Goal: Task Accomplishment & Management: Manage account settings

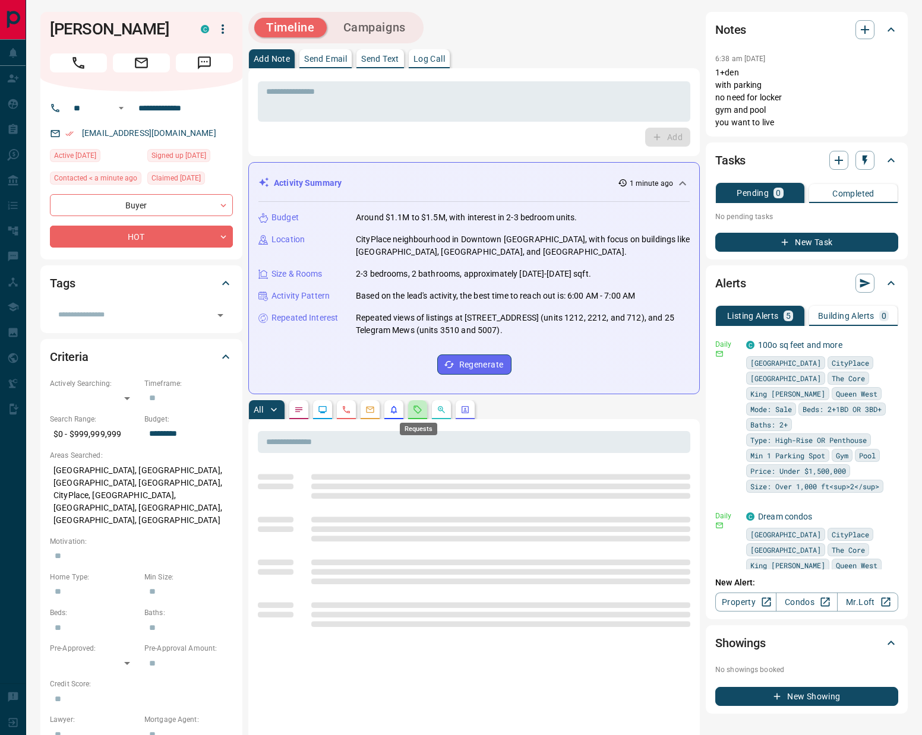
click at [418, 413] on icon "Requests" at bounding box center [418, 410] width 8 height 8
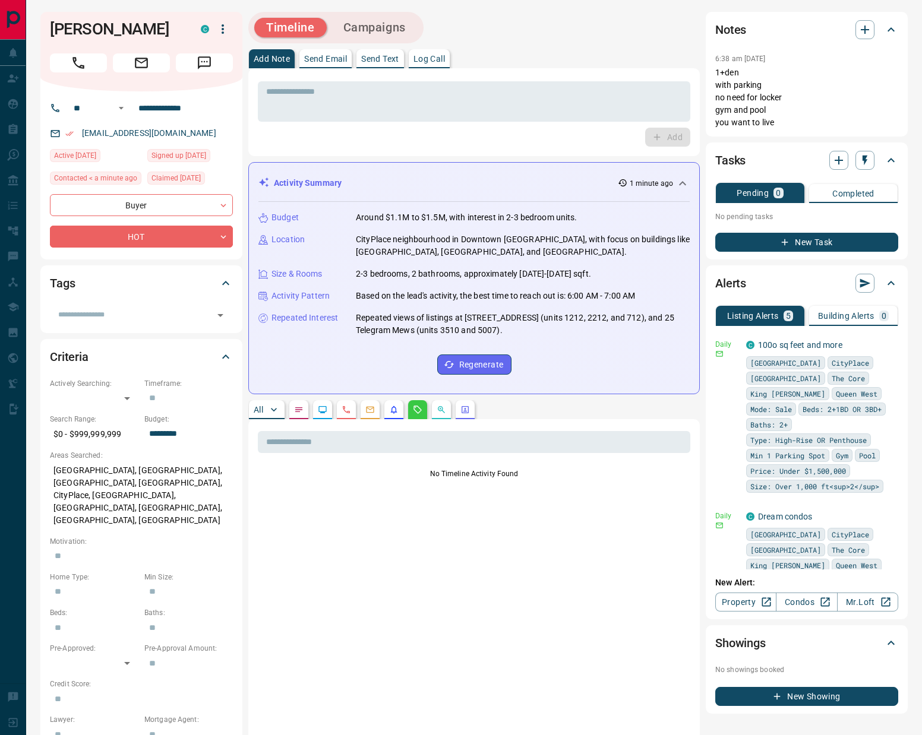
click at [369, 412] on icon "Emails" at bounding box center [370, 410] width 10 height 10
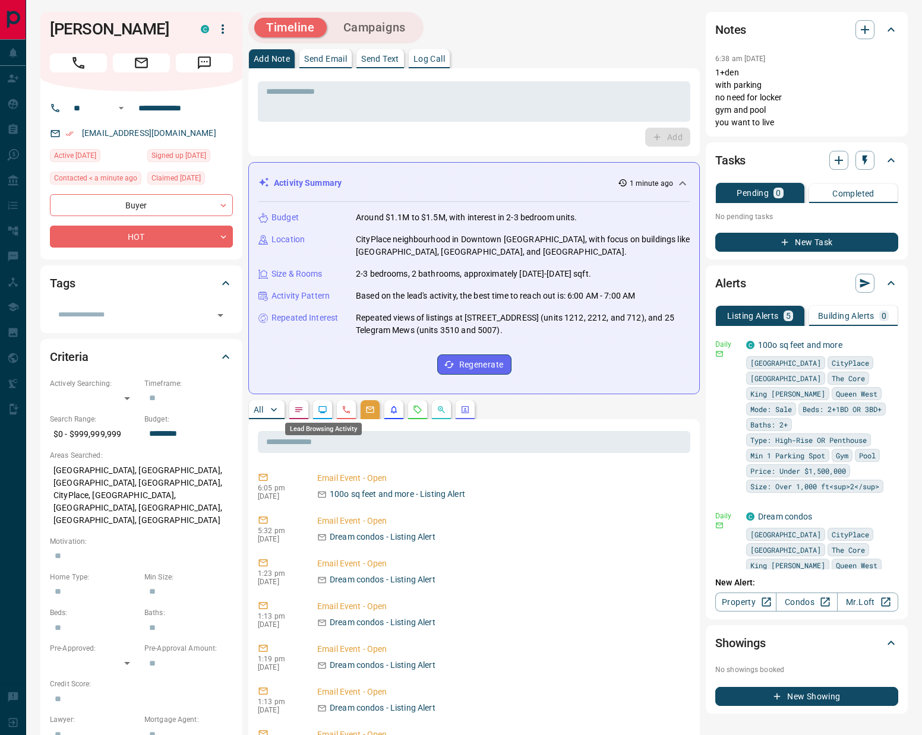
drag, startPoint x: 322, startPoint y: 414, endPoint x: 328, endPoint y: 417, distance: 7.2
click at [322, 415] on body "**********" at bounding box center [461, 721] width 922 height 1443
click at [329, 406] on button "button" at bounding box center [322, 409] width 19 height 19
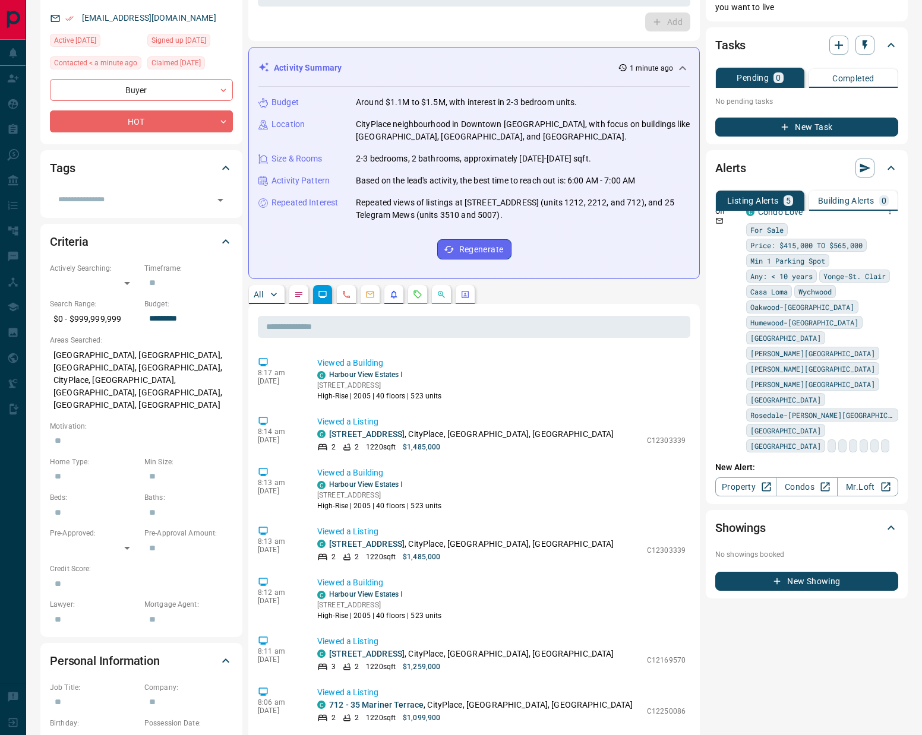
scroll to position [422, 0]
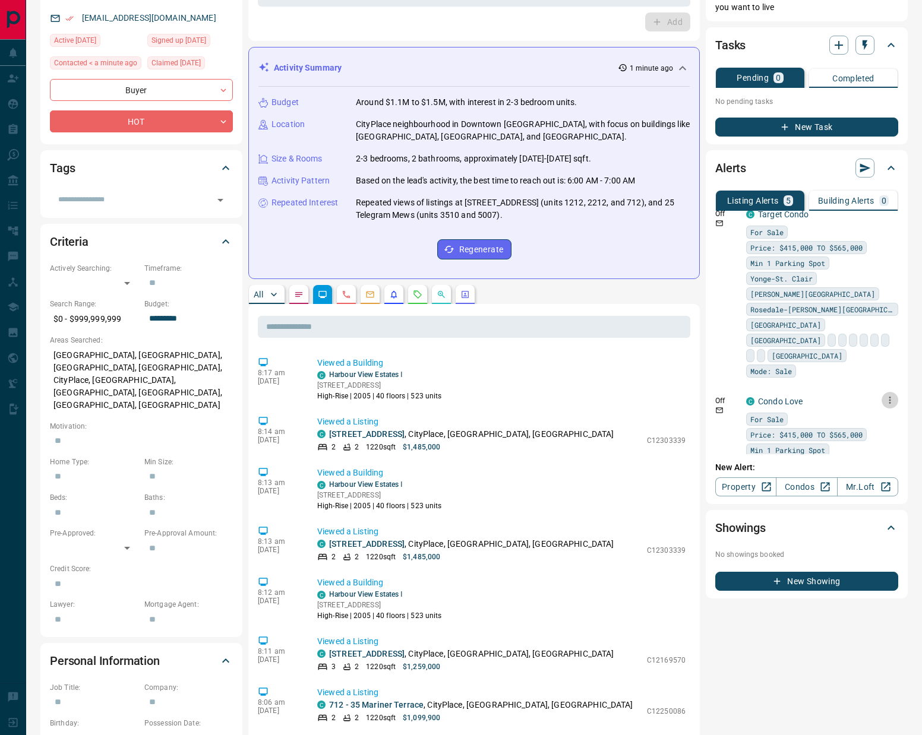
click at [889, 397] on icon "button" at bounding box center [890, 400] width 2 height 7
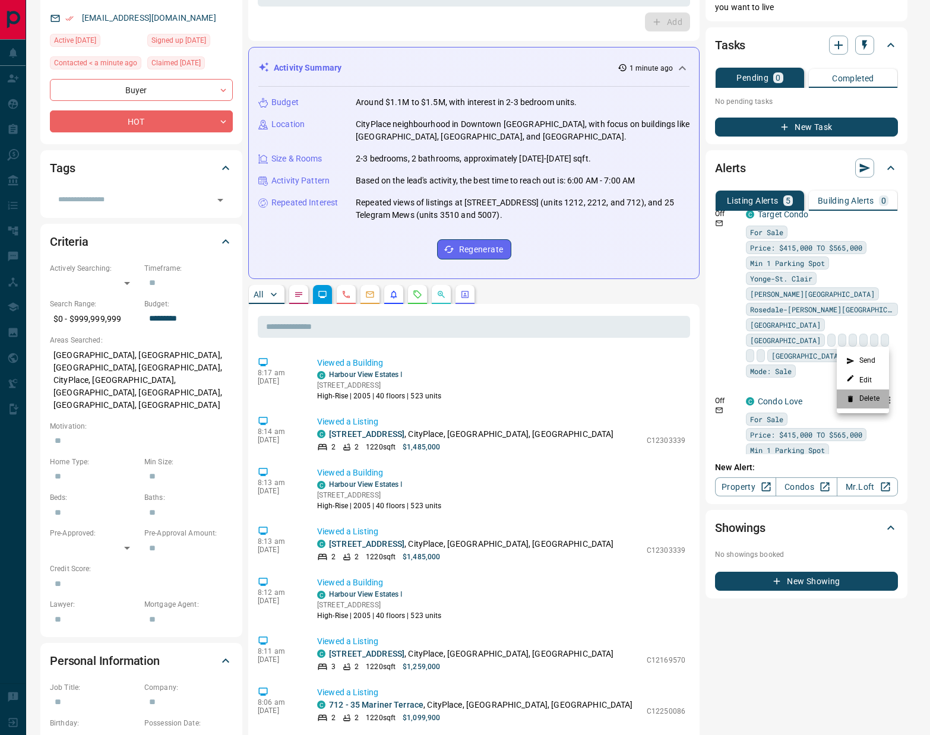
click at [869, 396] on li "Delete" at bounding box center [863, 399] width 52 height 19
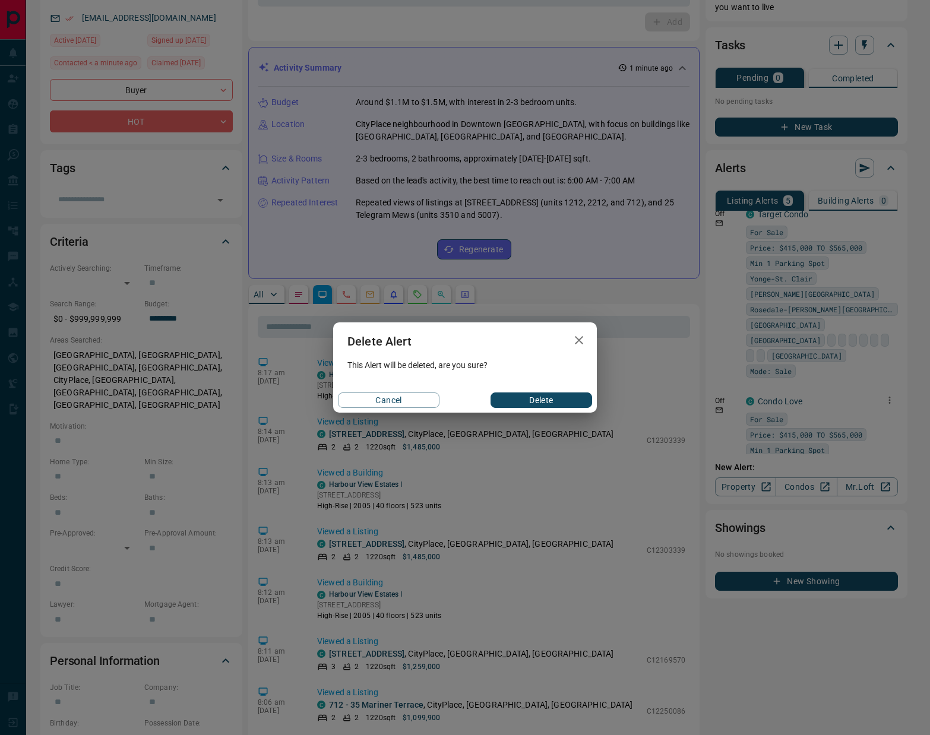
click at [548, 402] on button "Delete" at bounding box center [542, 400] width 102 height 15
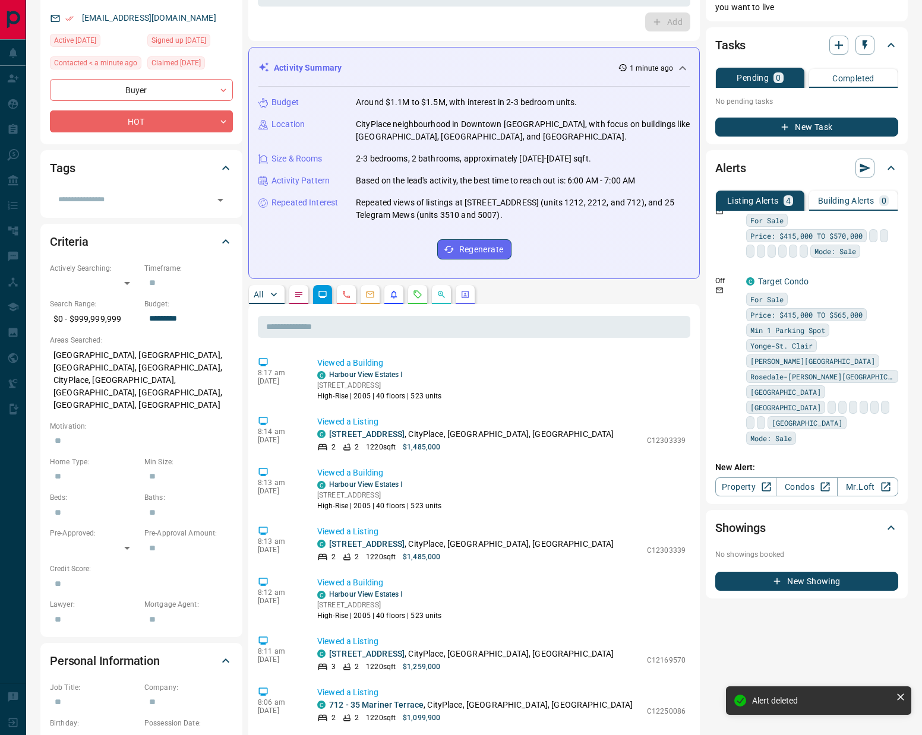
scroll to position [293, 0]
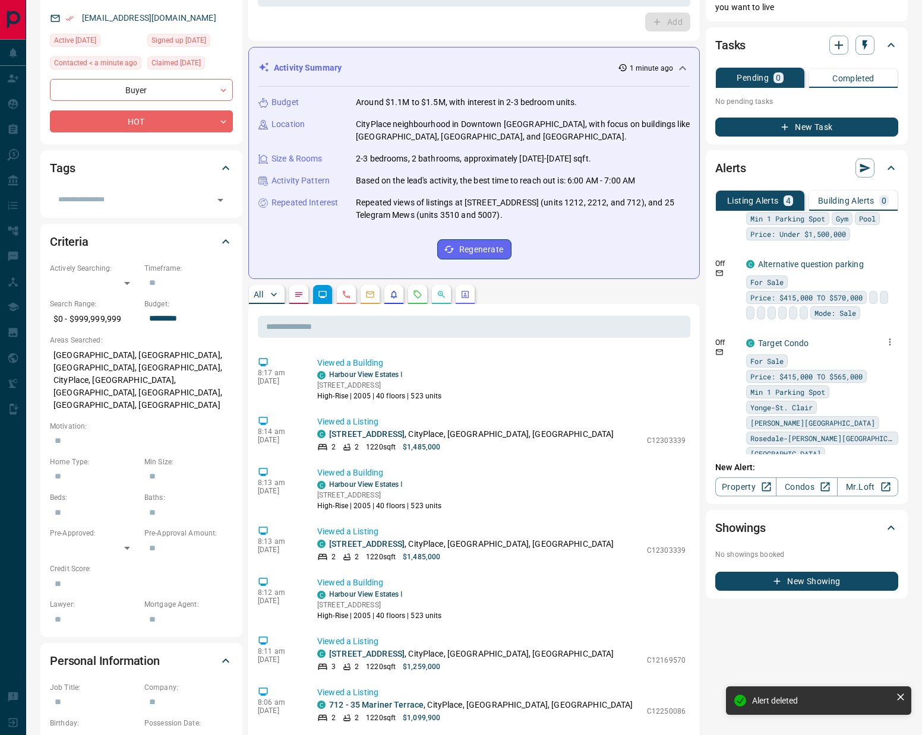
click at [884, 337] on icon "button" at bounding box center [889, 342] width 11 height 11
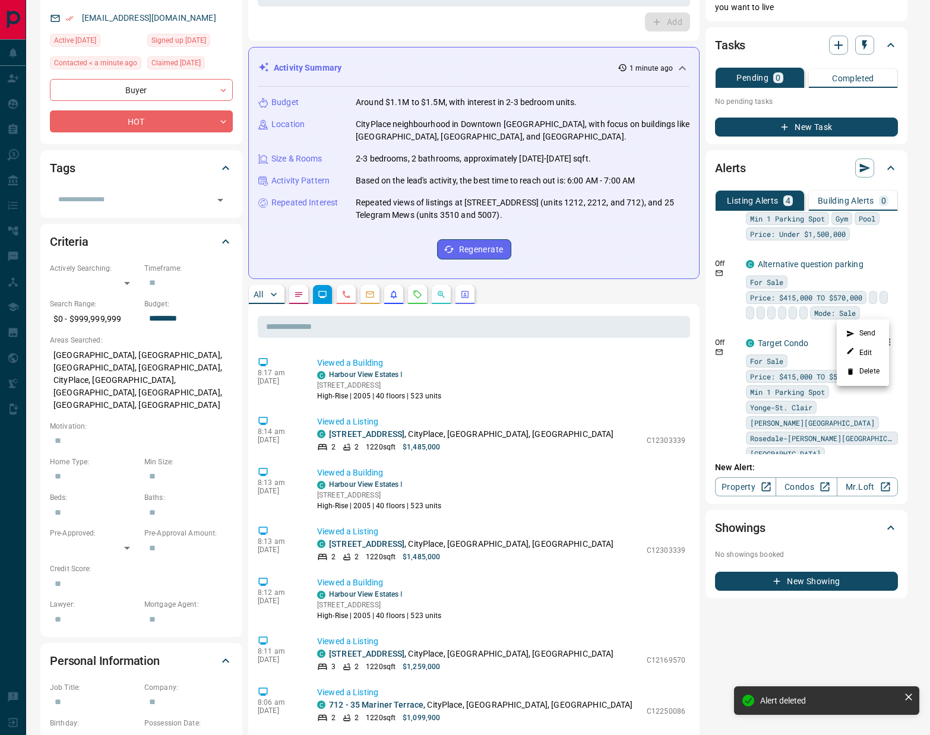
click at [871, 374] on li "Delete" at bounding box center [863, 371] width 52 height 19
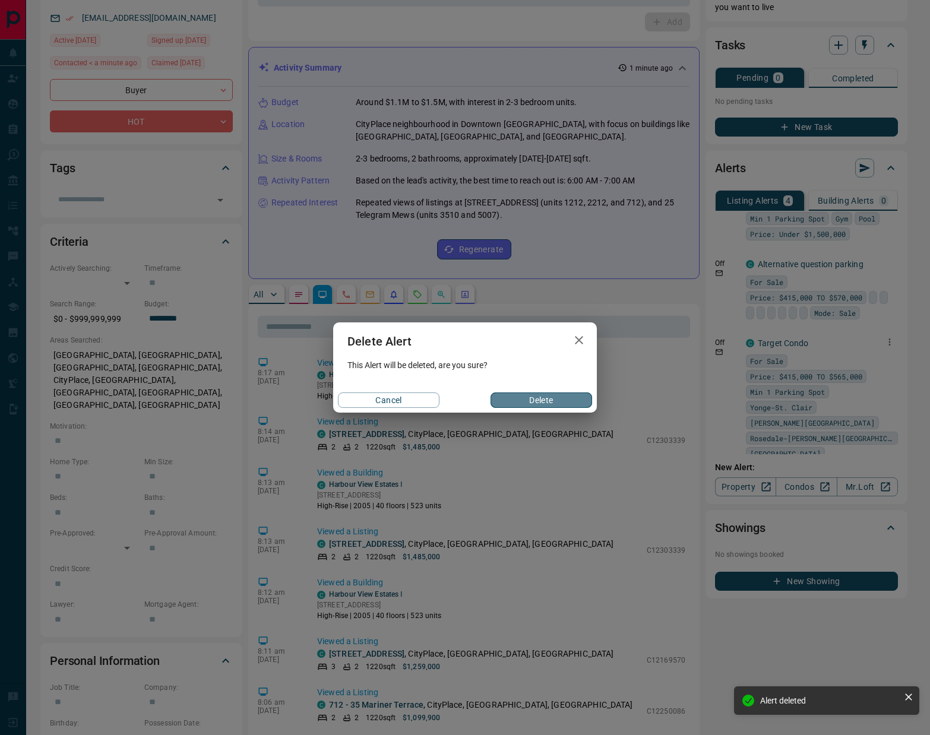
drag, startPoint x: 562, startPoint y: 397, endPoint x: 634, endPoint y: 380, distance: 74.5
click at [562, 399] on button "Delete" at bounding box center [542, 400] width 102 height 15
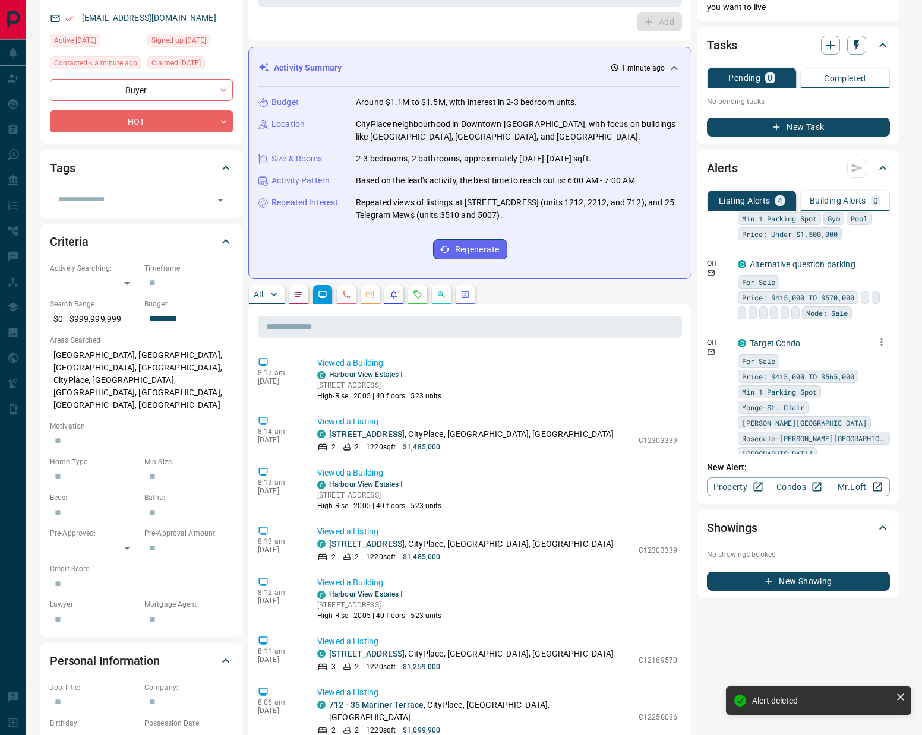
scroll to position [137, 0]
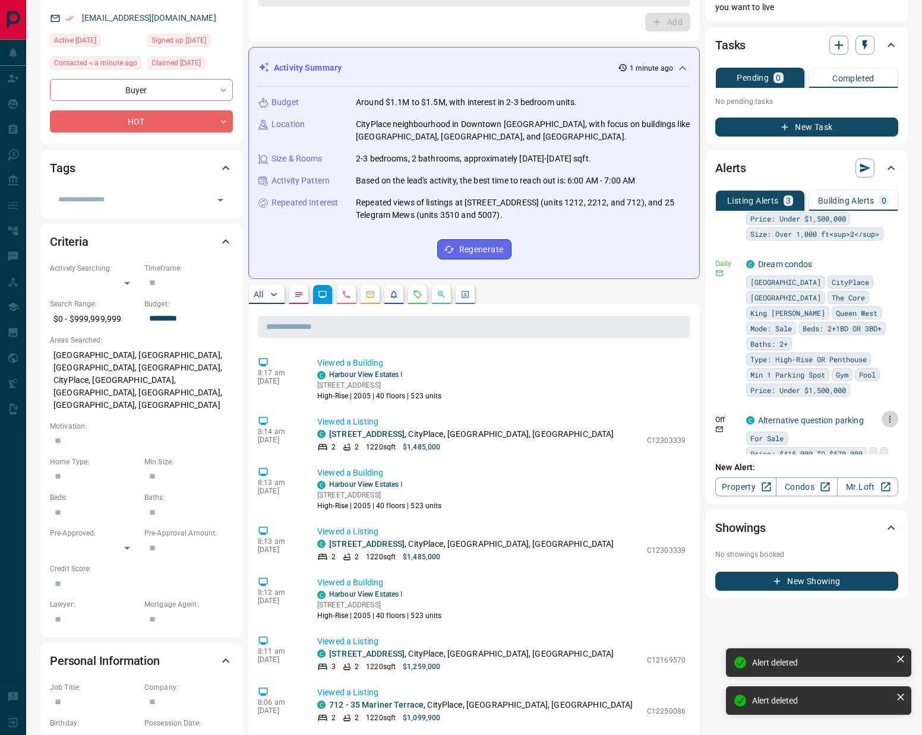
click at [884, 414] on icon "button" at bounding box center [889, 419] width 11 height 11
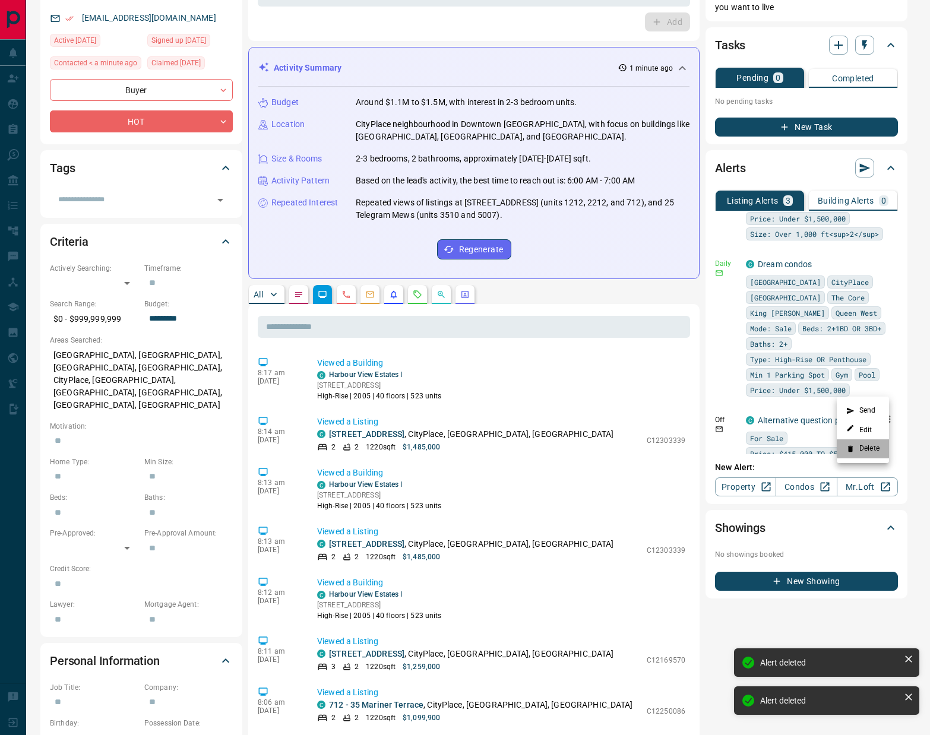
click at [865, 451] on li "Delete" at bounding box center [863, 448] width 52 height 19
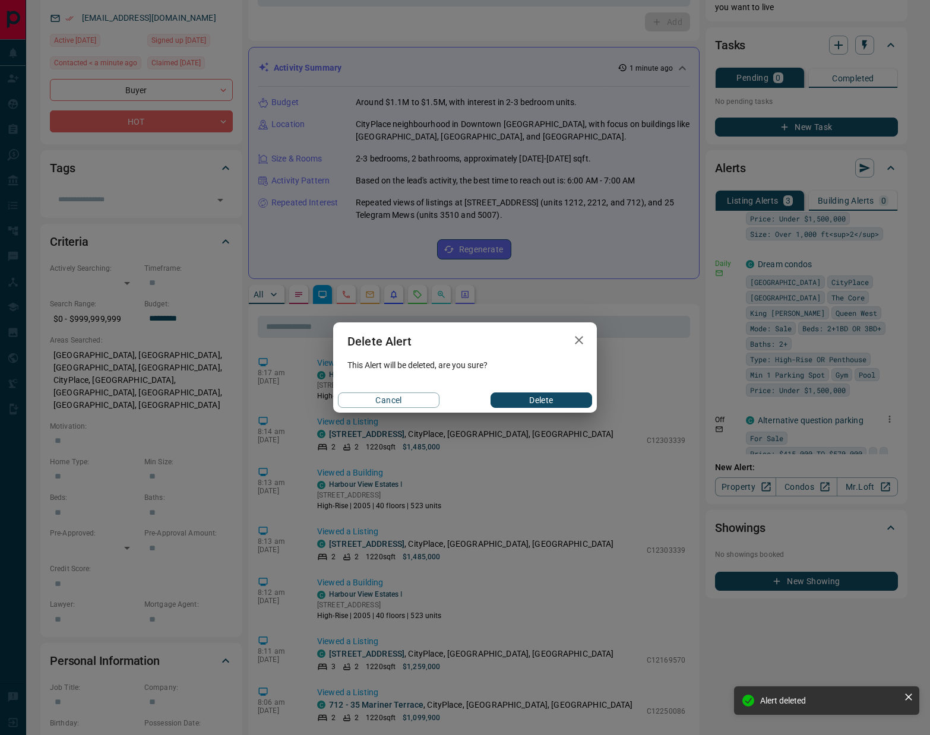
click at [526, 397] on button "Delete" at bounding box center [542, 400] width 102 height 15
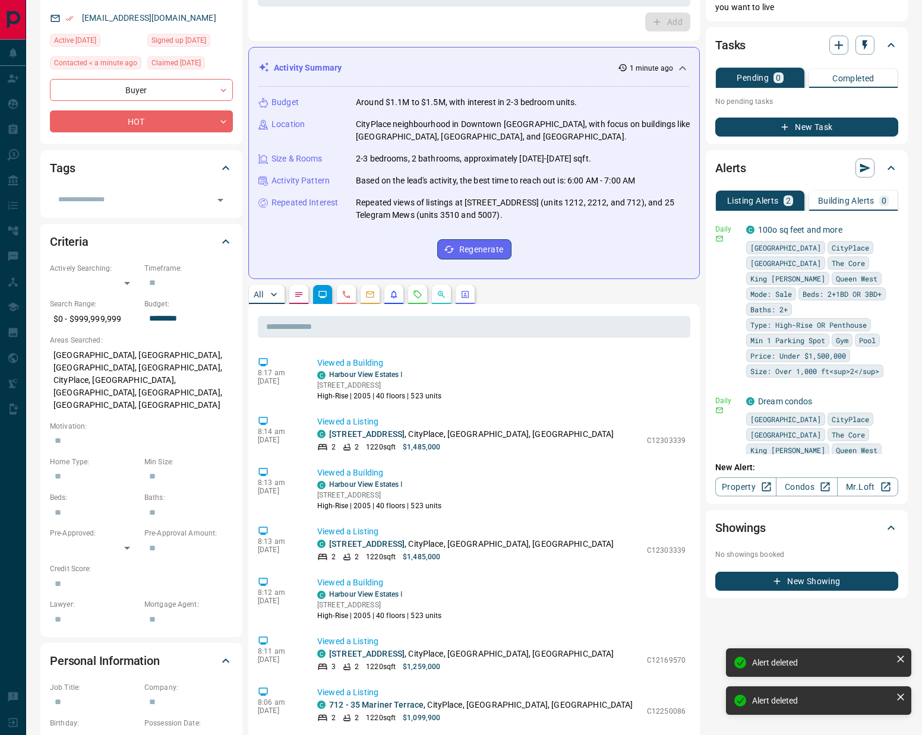
scroll to position [0, 0]
